Goal: Information Seeking & Learning: Find specific fact

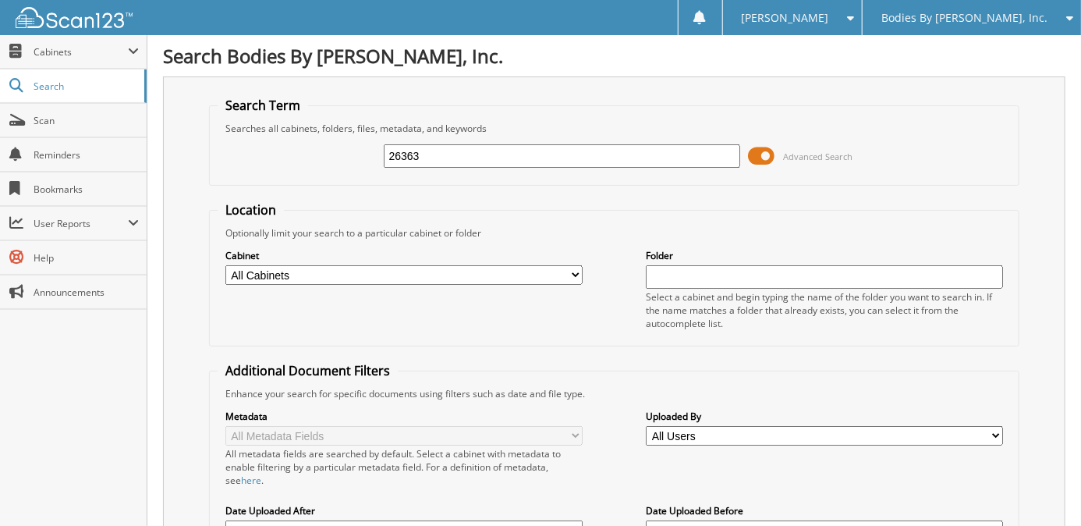
type input "26363"
click at [759, 157] on span at bounding box center [761, 155] width 27 height 23
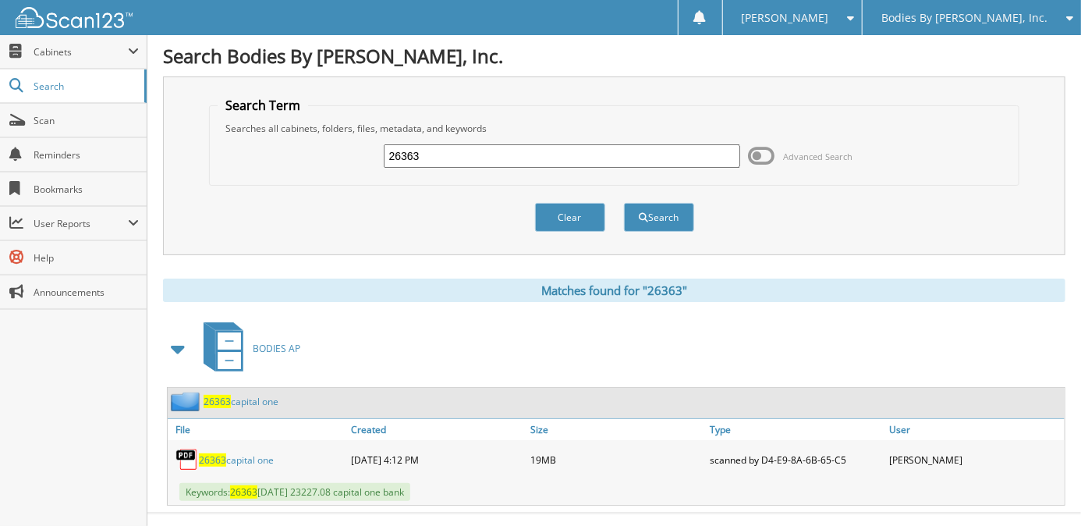
click at [220, 455] on span "26363" at bounding box center [212, 459] width 27 height 13
drag, startPoint x: 421, startPoint y: 151, endPoint x: 312, endPoint y: 140, distance: 109.7
click at [312, 140] on div "26363 Advanced Search" at bounding box center [614, 156] width 793 height 42
type input "27189"
click at [624, 203] on button "Search" at bounding box center [659, 217] width 70 height 29
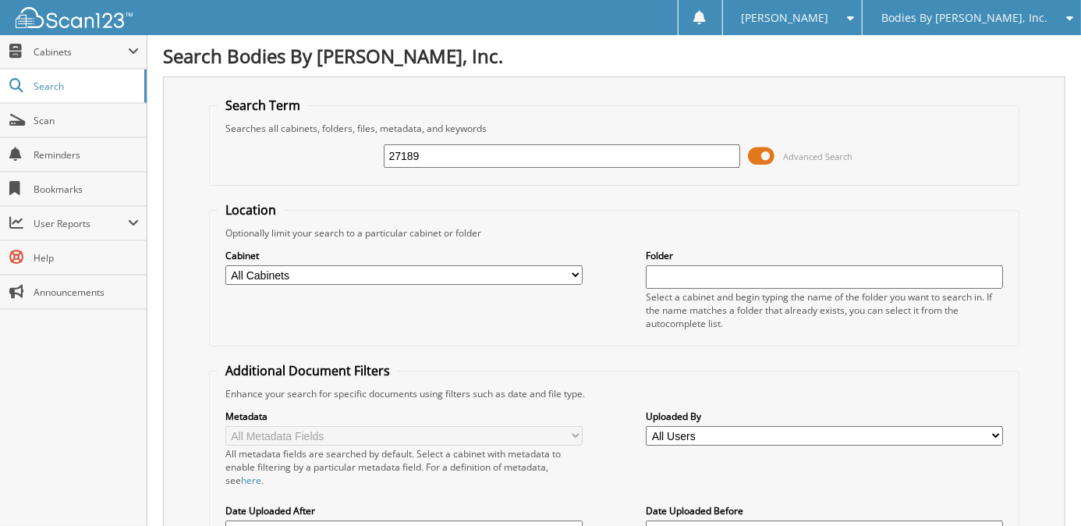
click at [761, 151] on span at bounding box center [761, 155] width 27 height 23
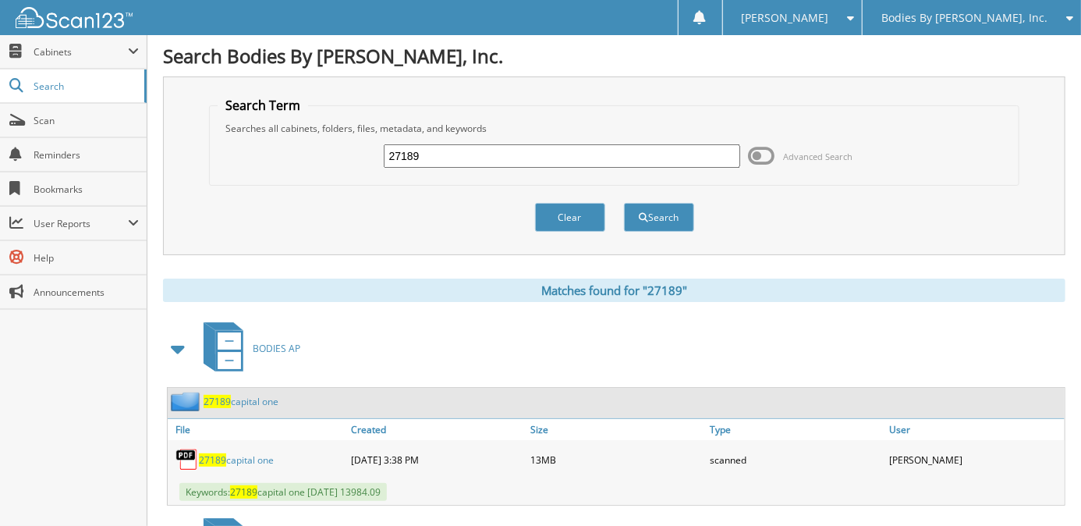
click at [225, 453] on span "27189" at bounding box center [212, 459] width 27 height 13
click at [820, 25] on div "[PERSON_NAME]" at bounding box center [793, 17] width 124 height 35
drag, startPoint x: 387, startPoint y: 147, endPoint x: 303, endPoint y: 135, distance: 85.1
click at [318, 139] on div "27189 Advanced Search" at bounding box center [614, 156] width 793 height 42
type input "27130"
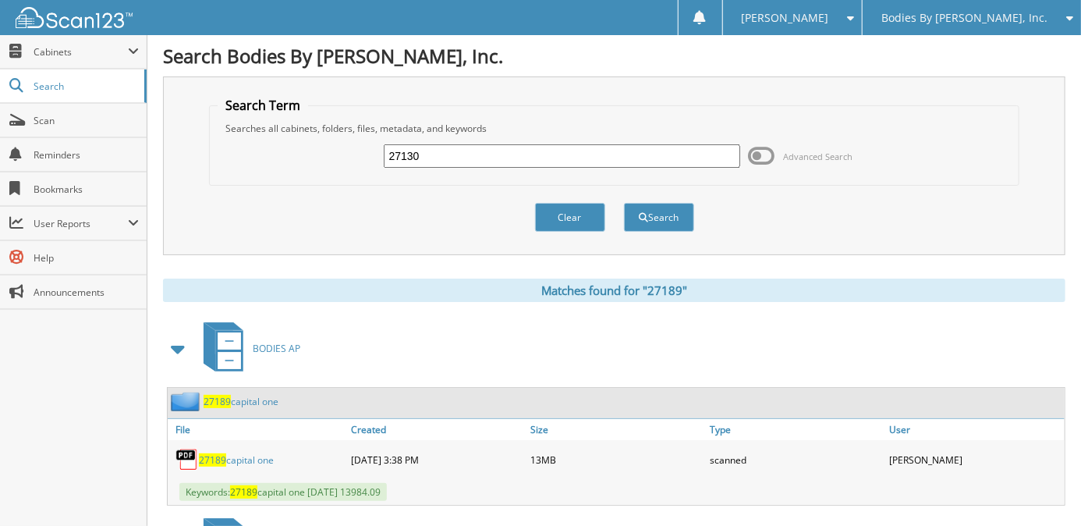
click at [624, 203] on button "Search" at bounding box center [659, 217] width 70 height 29
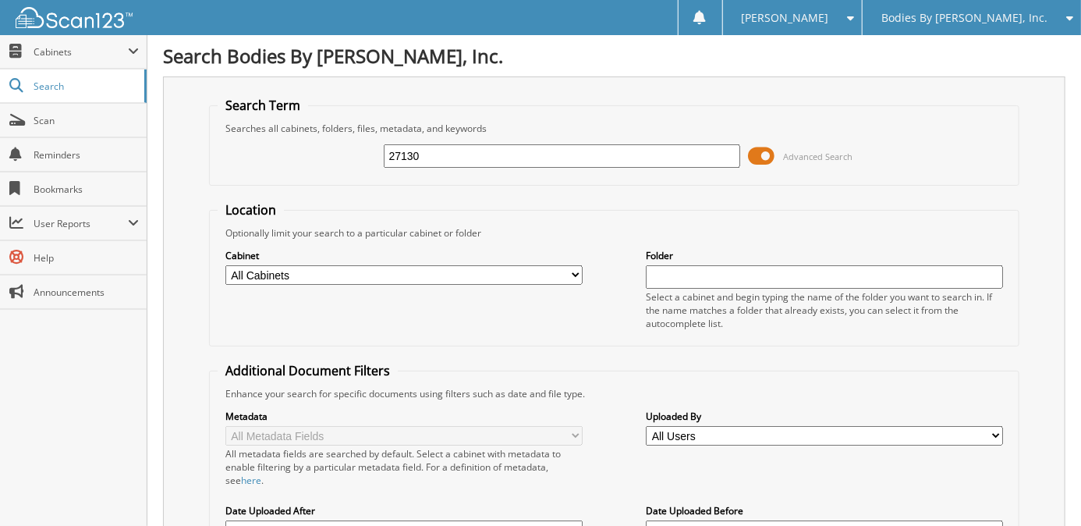
click at [761, 155] on span at bounding box center [761, 155] width 27 height 23
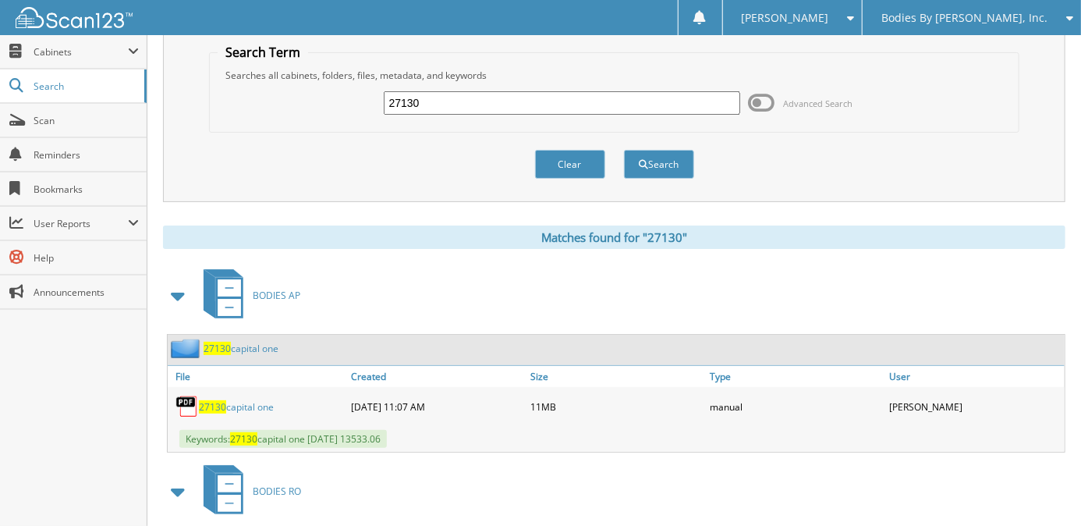
scroll to position [156, 0]
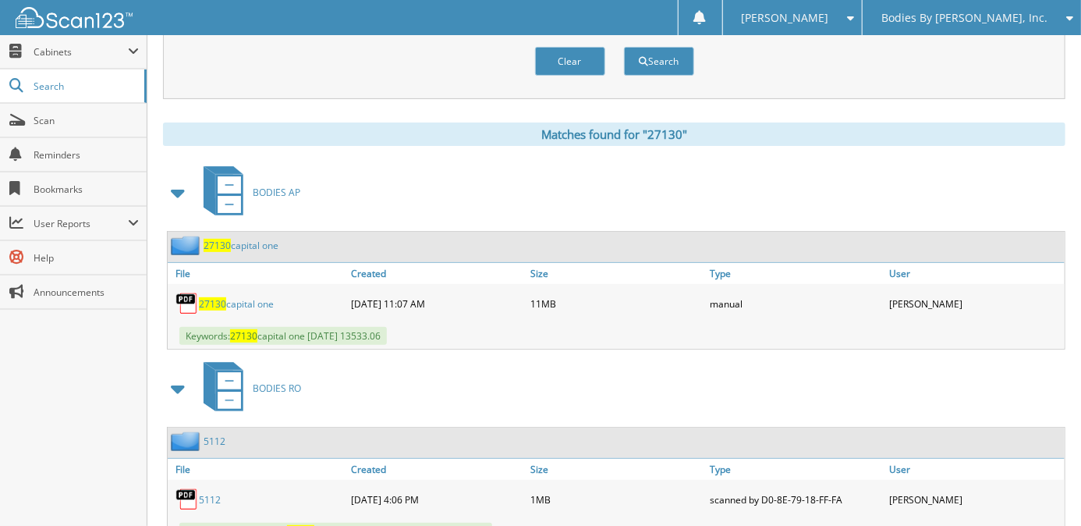
click at [251, 299] on link "27130 capital one" at bounding box center [236, 303] width 75 height 13
